Goal: Complete application form

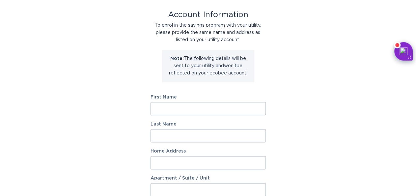
scroll to position [34, 0]
click at [158, 109] on input "First Name" at bounding box center [208, 107] width 115 height 13
type input "[PERSON_NAME]"
type input "[STREET_ADDRESS]"
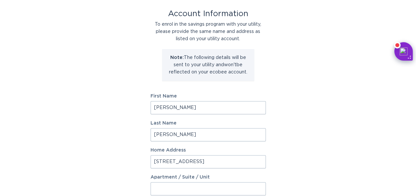
select select "US"
type input "[GEOGRAPHIC_DATA]"
type input "89120-2327"
select select "NV"
click at [211, 162] on input "[STREET_ADDRESS]" at bounding box center [208, 161] width 115 height 13
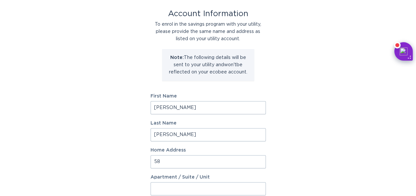
type input "5"
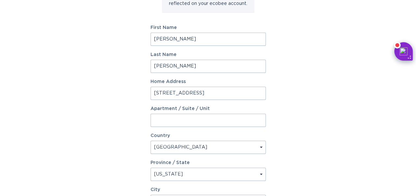
scroll to position [137, 0]
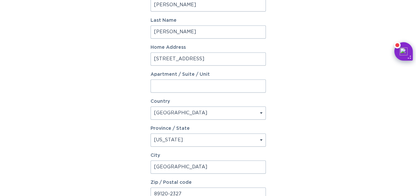
type input "[STREET_ADDRESS]"
click at [151, 133] on select "Select a province/state [US_STATE] [US_STATE] [US_STATE] [US_STATE] [US_STATE] …" at bounding box center [208, 139] width 115 height 13
select select "AZ"
click option "[US_STATE]" at bounding box center [0, 0] width 0 height 0
click at [186, 166] on input "[GEOGRAPHIC_DATA]" at bounding box center [208, 166] width 115 height 13
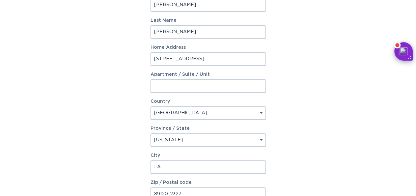
type input "L"
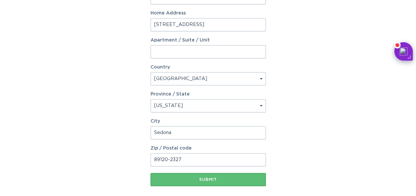
type input "Sedona"
click at [183, 159] on input "89120-2327" at bounding box center [208, 159] width 115 height 13
type input "8"
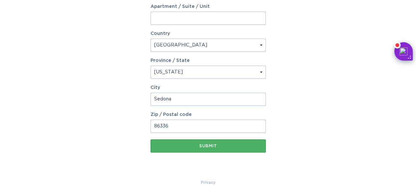
type input "86336"
click at [224, 146] on div "Submit" at bounding box center [208, 146] width 109 height 4
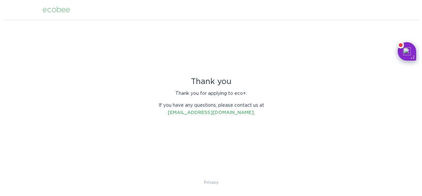
scroll to position [0, 0]
